Goal: Task Accomplishment & Management: Manage account settings

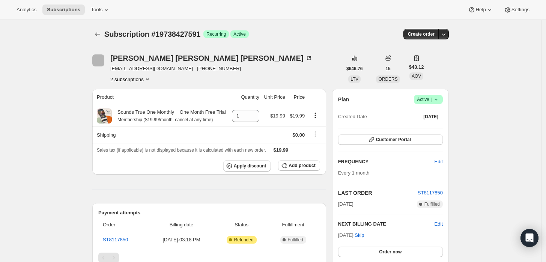
click at [440, 98] on icon at bounding box center [436, 100] width 8 height 8
click at [430, 129] on span "Cancel subscription" at bounding box center [431, 127] width 42 height 6
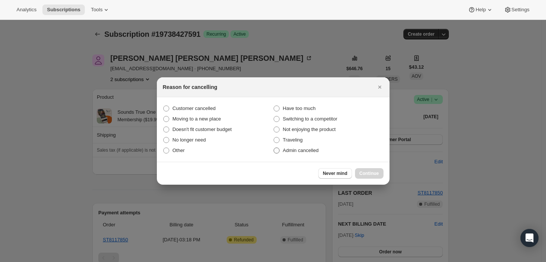
click at [304, 150] on span "Admin cancelled" at bounding box center [301, 150] width 36 height 6
click at [274, 148] on input "Admin cancelled" at bounding box center [273, 147] width 0 height 0
radio input "true"
click at [371, 168] on button "Continue" at bounding box center [369, 173] width 29 height 11
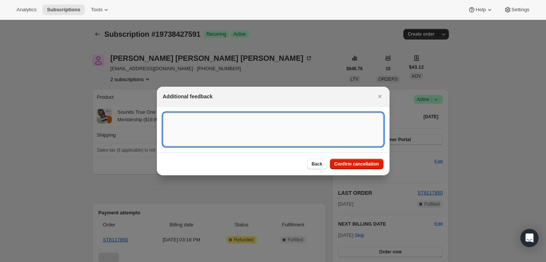
click at [334, 136] on textarea ":rbj:" at bounding box center [273, 130] width 221 height 34
type textarea "Cyustom"
type textarea "Customer requested cancellation and refund."
click at [357, 169] on button "Confirm cancellation" at bounding box center [357, 164] width 54 height 11
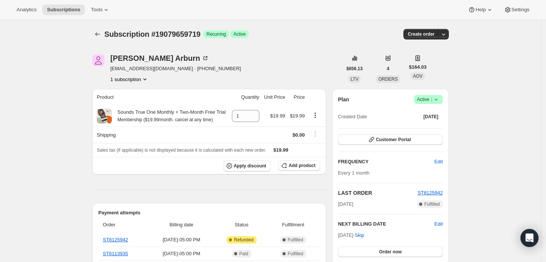
click at [432, 100] on span "Active |" at bounding box center [428, 100] width 23 height 8
click at [432, 125] on span "Cancel subscription" at bounding box center [431, 127] width 42 height 6
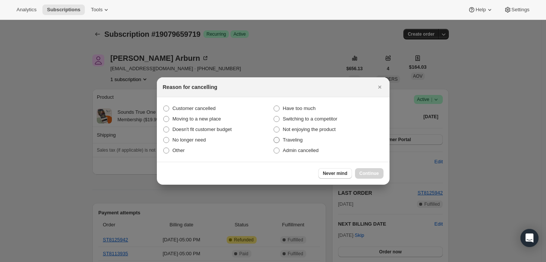
click at [296, 143] on span "Traveling" at bounding box center [293, 140] width 20 height 8
click at [274, 137] on input "Traveling" at bounding box center [273, 137] width 0 height 0
radio input "true"
click at [297, 148] on span "Admin cancelled" at bounding box center [301, 150] width 36 height 6
click at [274, 148] on input "Admin cancelled" at bounding box center [273, 147] width 0 height 0
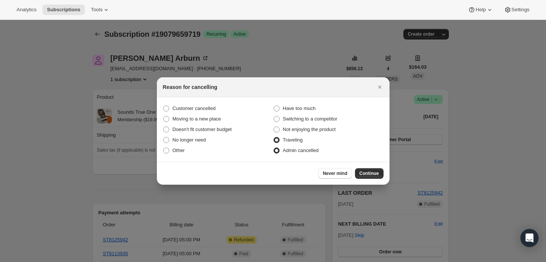
radio input "true"
click at [294, 139] on span "Traveling" at bounding box center [293, 140] width 20 height 6
click at [274, 137] on input "Traveling" at bounding box center [273, 137] width 0 height 0
radio input "true"
click at [291, 154] on span "Admin cancelled" at bounding box center [301, 151] width 36 height 8
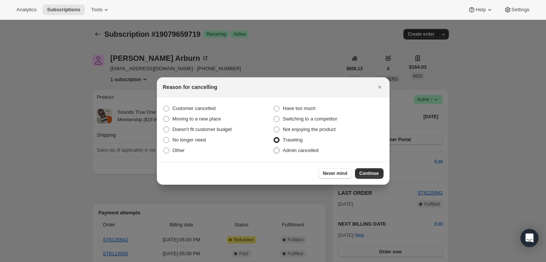
click at [274, 148] on input "Admin cancelled" at bounding box center [273, 147] width 0 height 0
radio input "true"
radio input "false"
click at [370, 171] on span "Continue" at bounding box center [369, 173] width 20 height 6
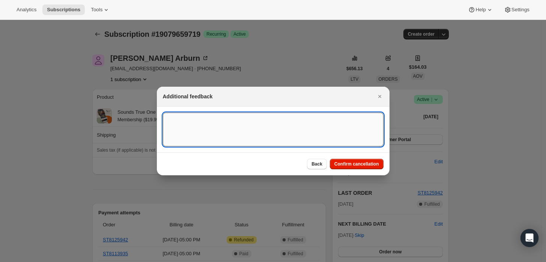
click at [306, 141] on textarea ":rbj:" at bounding box center [273, 130] width 221 height 34
type textarea "Customer"
type textarea "Customer requested cancellation and refund."
click at [356, 162] on span "Confirm cancellation" at bounding box center [356, 164] width 45 height 6
